Goal: Task Accomplishment & Management: Use online tool/utility

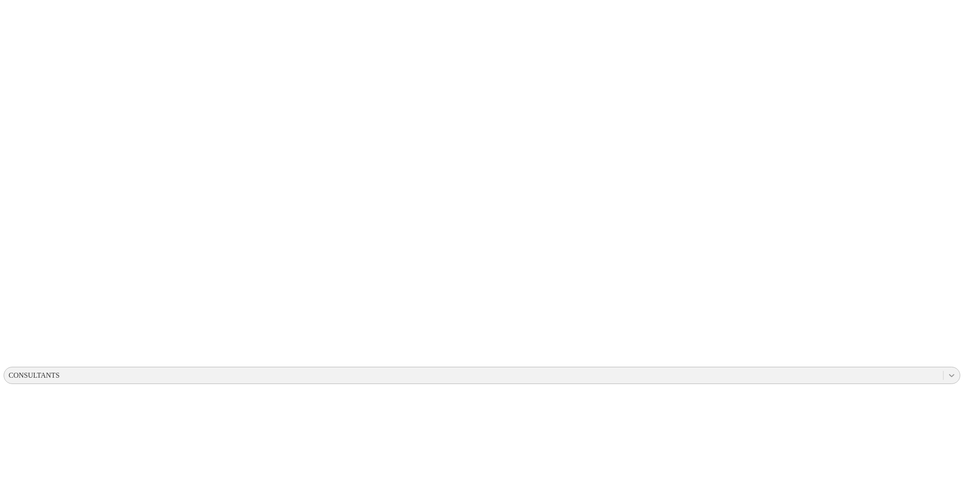
click at [642, 297] on icon at bounding box center [951, 375] width 9 height 9
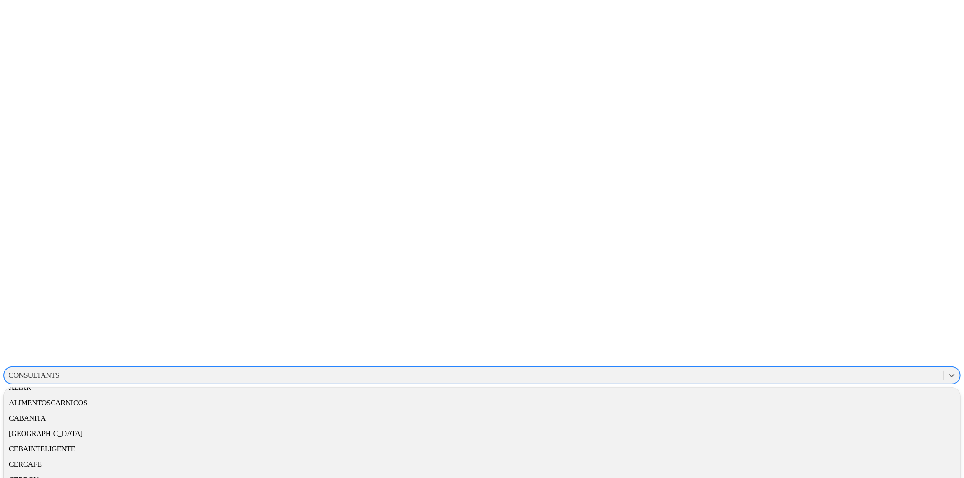
scroll to position [62, 0]
click at [642, 297] on div "CABANITA" at bounding box center [482, 411] width 957 height 15
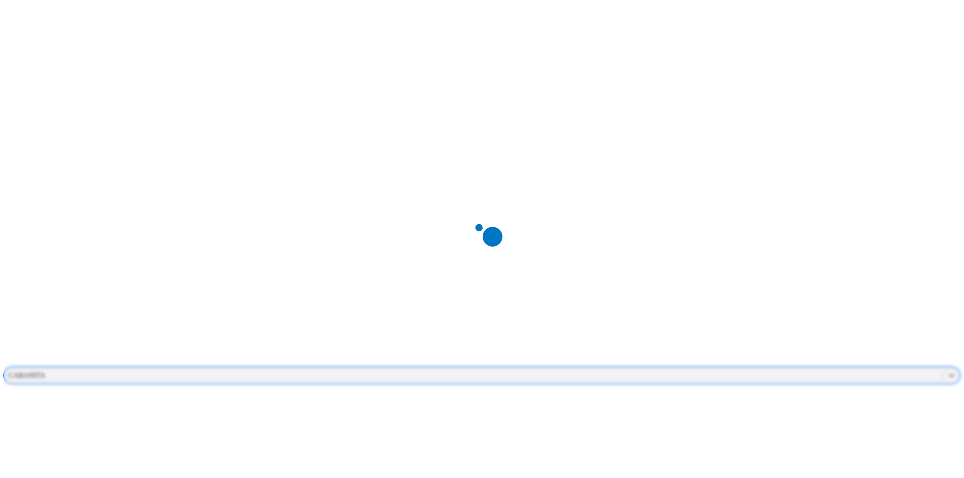
click at [642, 41] on div at bounding box center [486, 239] width 964 height 478
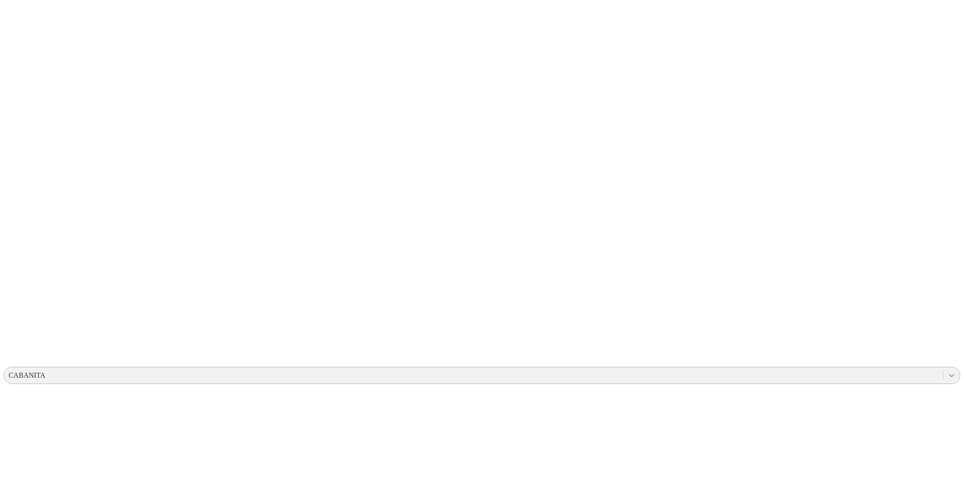
click at [642, 297] on icon at bounding box center [951, 375] width 9 height 9
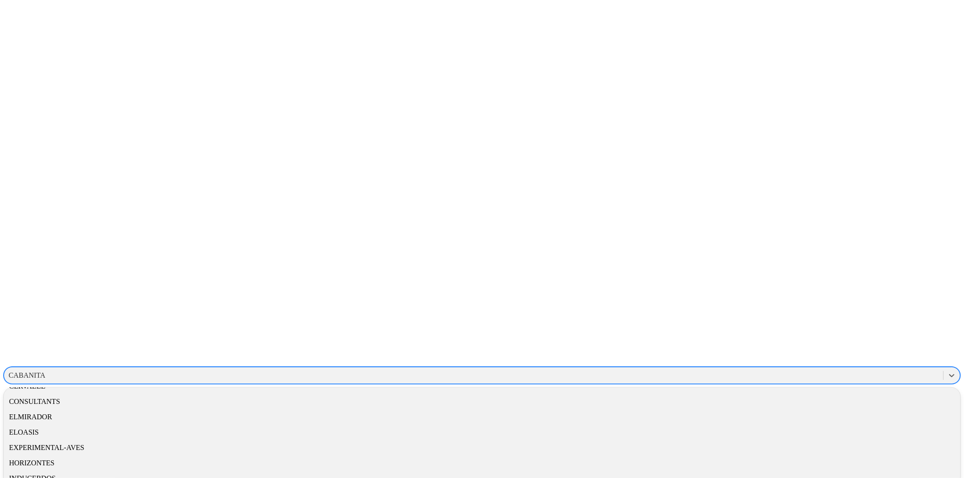
scroll to position [168, 0]
click at [642, 297] on div "HORIZONTES" at bounding box center [482, 459] width 957 height 15
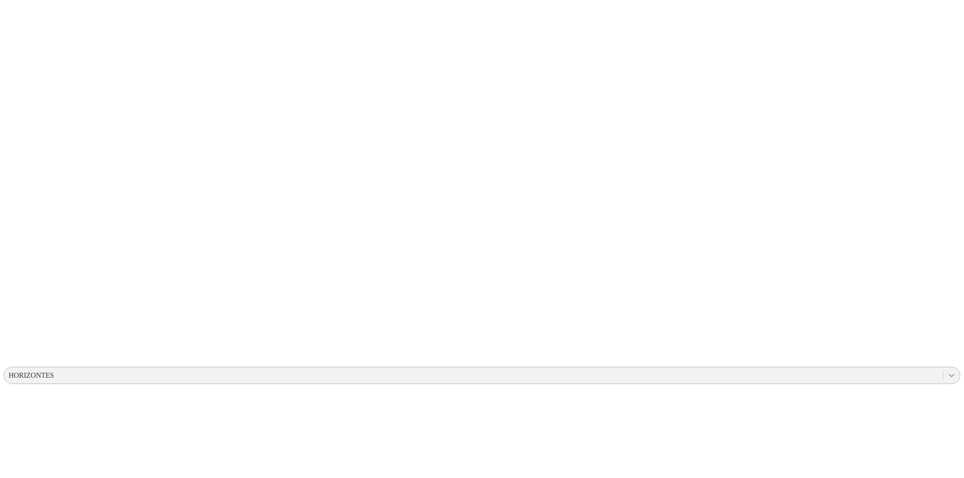
click at [947, 371] on icon at bounding box center [951, 375] width 9 height 9
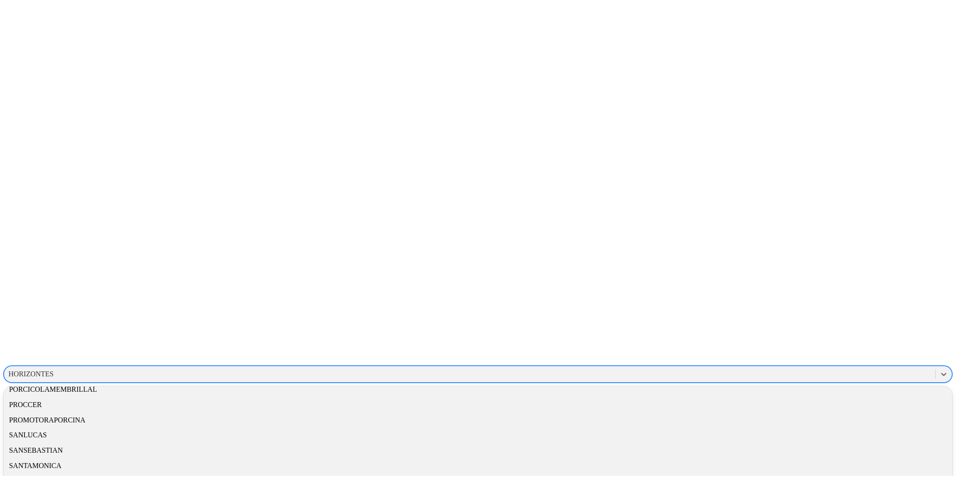
scroll to position [507, 0]
click at [818, 383] on div "PORCICOLAMEMBRILLAL" at bounding box center [482, 390] width 957 height 15
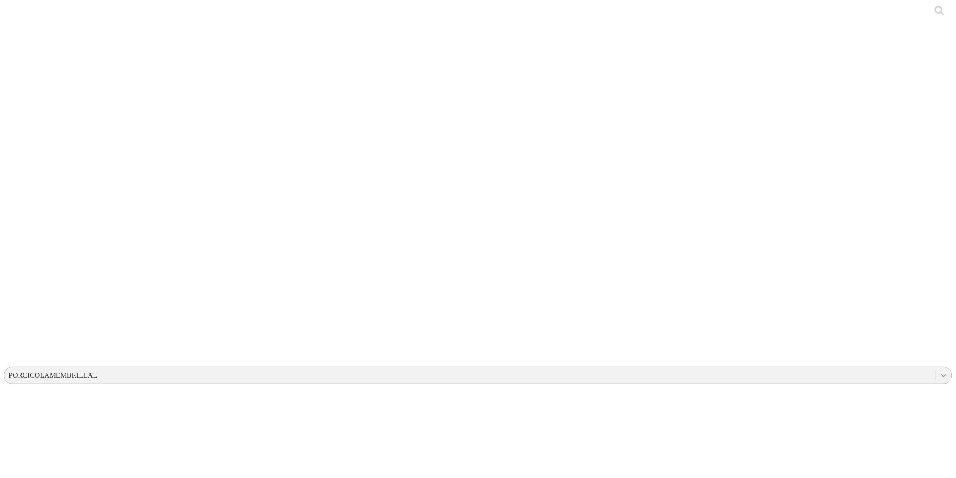
click at [941, 374] on icon at bounding box center [943, 375] width 5 height 3
